Goal: Task Accomplishment & Management: Manage account settings

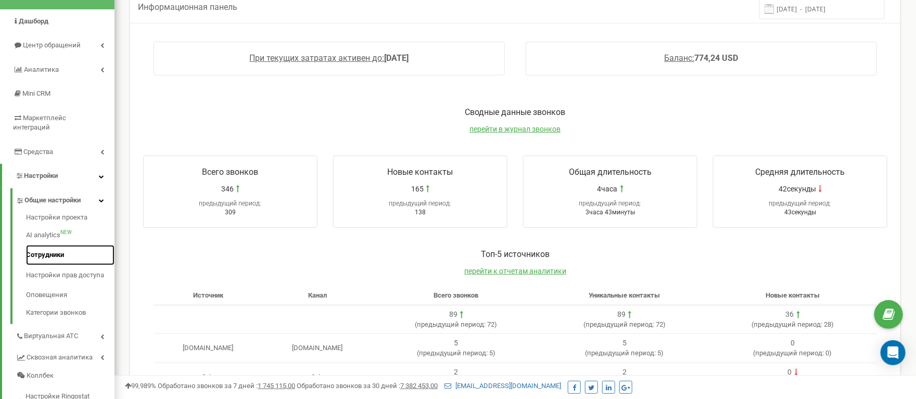
click at [70, 266] on link "Сотрудники" at bounding box center [70, 255] width 89 height 20
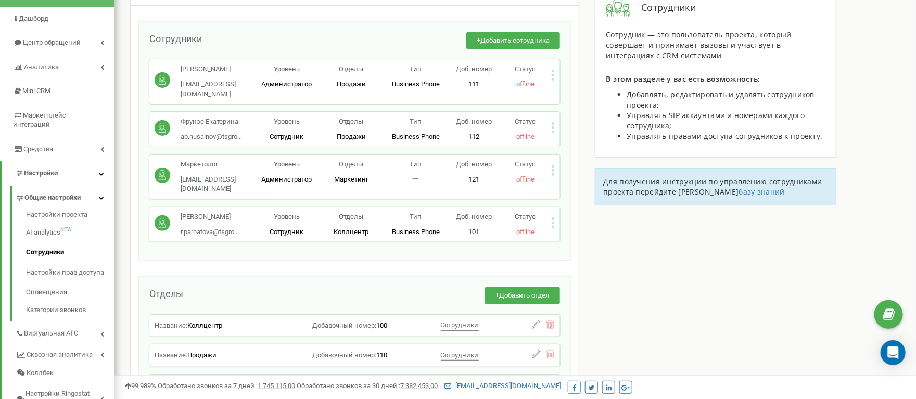
scroll to position [104, 0]
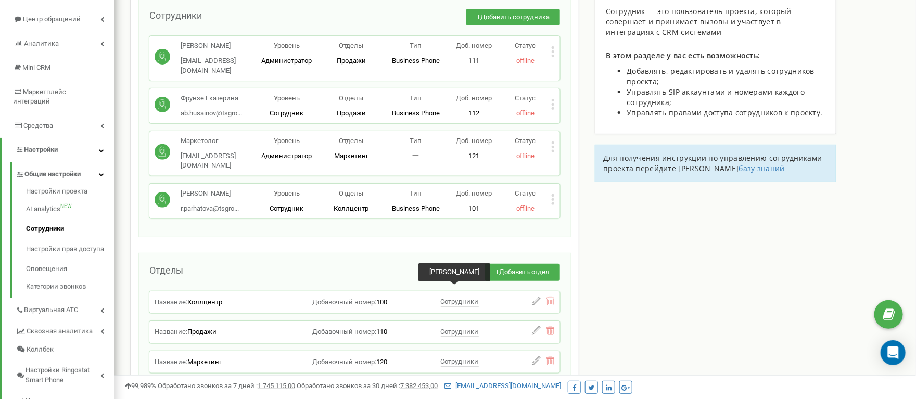
click at [464, 298] on span "Сотрудники" at bounding box center [460, 302] width 38 height 8
click at [452, 298] on span "Сотрудники" at bounding box center [460, 302] width 38 height 8
drag, startPoint x: 176, startPoint y: 201, endPoint x: 230, endPoint y: 211, distance: 54.5
click at [230, 211] on div "Сотрудники + Добавить сотрудника [PERSON_NAME] [PERSON_NAME][EMAIL_ADDRESS][DOM…" at bounding box center [354, 117] width 433 height 239
click at [555, 194] on icon at bounding box center [553, 199] width 4 height 11
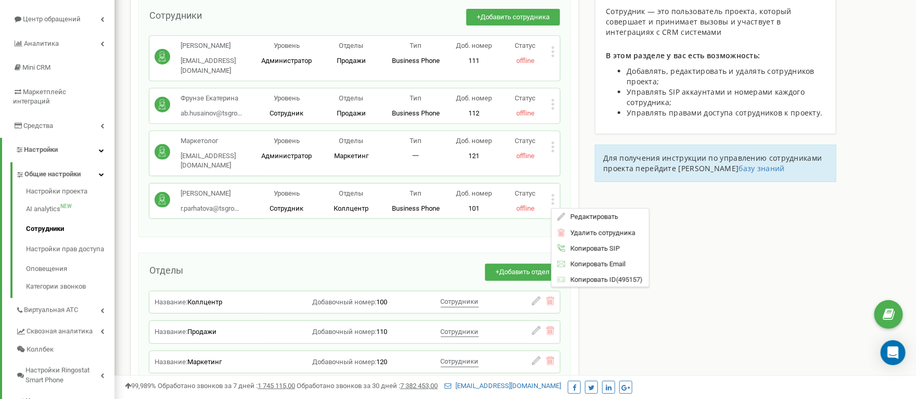
drag, startPoint x: 465, startPoint y: 234, endPoint x: 386, endPoint y: 227, distance: 79.4
click at [463, 234] on div "Сотрудники проекта [DOMAIN_NAME] Сотрудники + Добавить сотрудника [PERSON_NAME]…" at bounding box center [354, 181] width 449 height 454
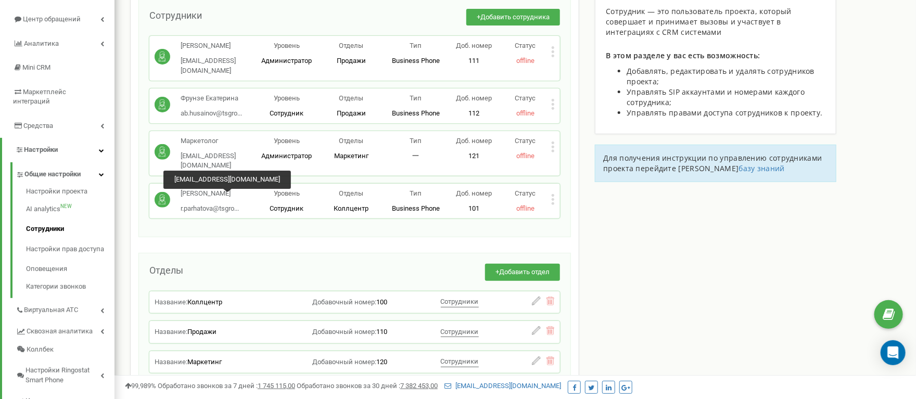
click at [222, 205] on span "r.parhatova@tsgro..." at bounding box center [210, 209] width 58 height 8
click at [220, 205] on span "r.parhatova@tsgro..." at bounding box center [210, 209] width 58 height 8
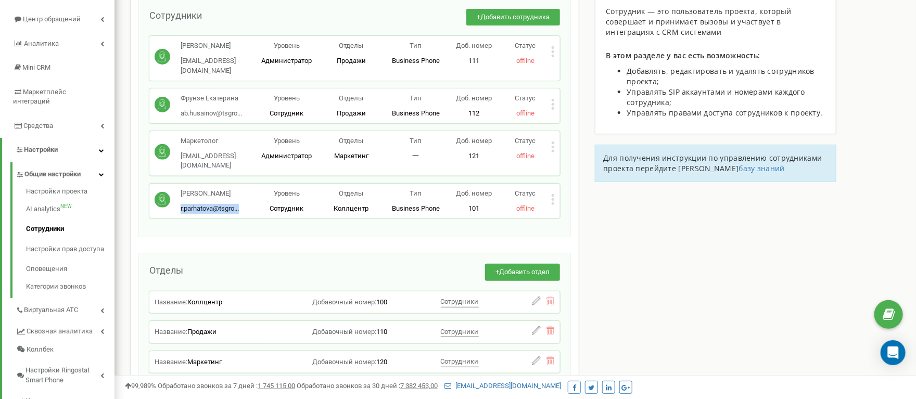
click at [220, 217] on div "Сотрудники + Добавить сотрудника [PERSON_NAME] [PERSON_NAME][EMAIL_ADDRESS][DOM…" at bounding box center [354, 117] width 433 height 239
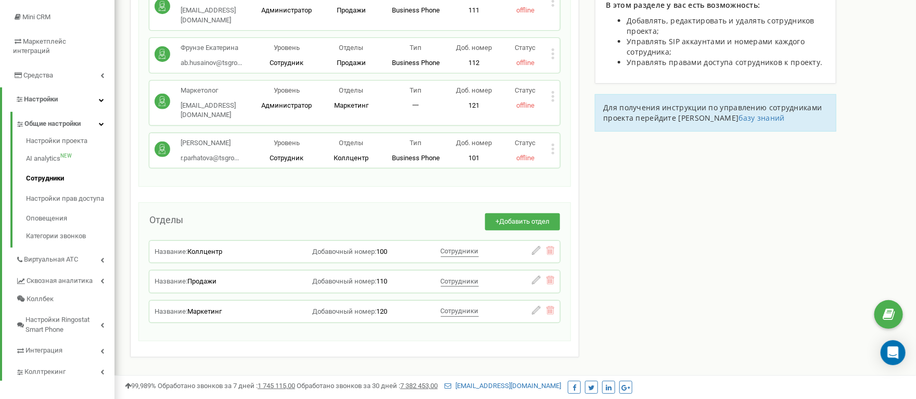
scroll to position [156, 0]
click at [551, 142] on div "Статус offline" at bounding box center [526, 149] width 52 height 24
click at [555, 143] on icon at bounding box center [553, 148] width 4 height 11
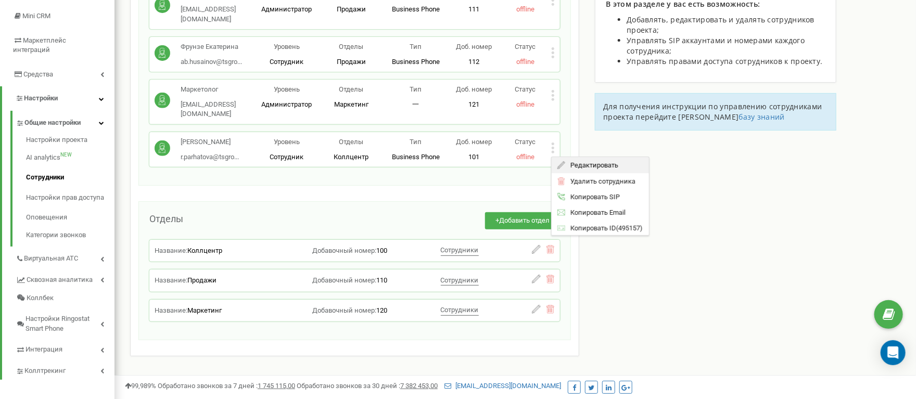
click at [573, 161] on span "Редактировать" at bounding box center [592, 164] width 53 height 7
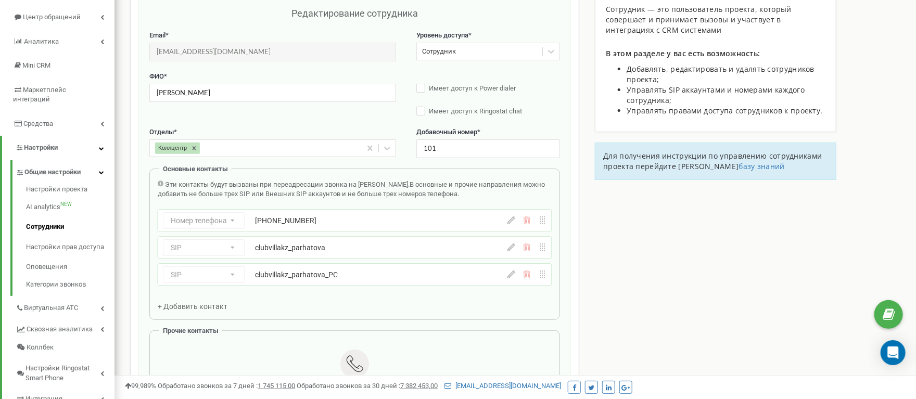
scroll to position [104, 0]
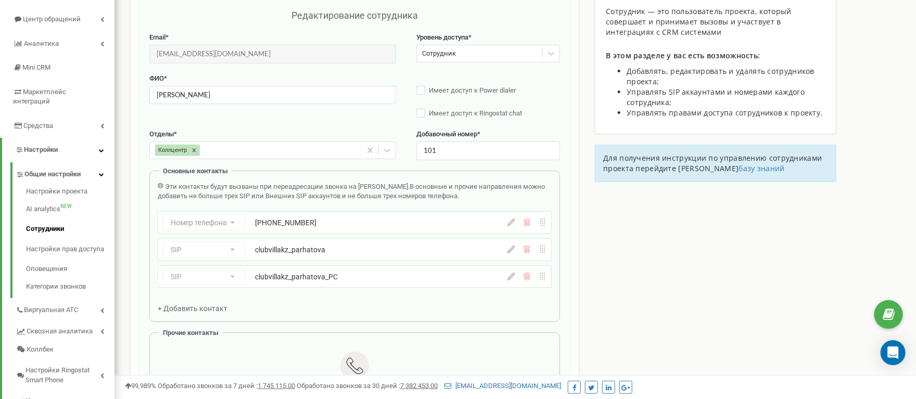
click at [306, 228] on div "+77770261210" at bounding box center [353, 223] width 196 height 10
drag, startPoint x: 243, startPoint y: 52, endPoint x: 142, endPoint y: 55, distance: 101.0
click at [142, 55] on div "Редактирование сотрудника Email * r.parhatova@tsgroup.kz Email недоступен для р…" at bounding box center [354, 257] width 433 height 519
